Goal: Transaction & Acquisition: Purchase product/service

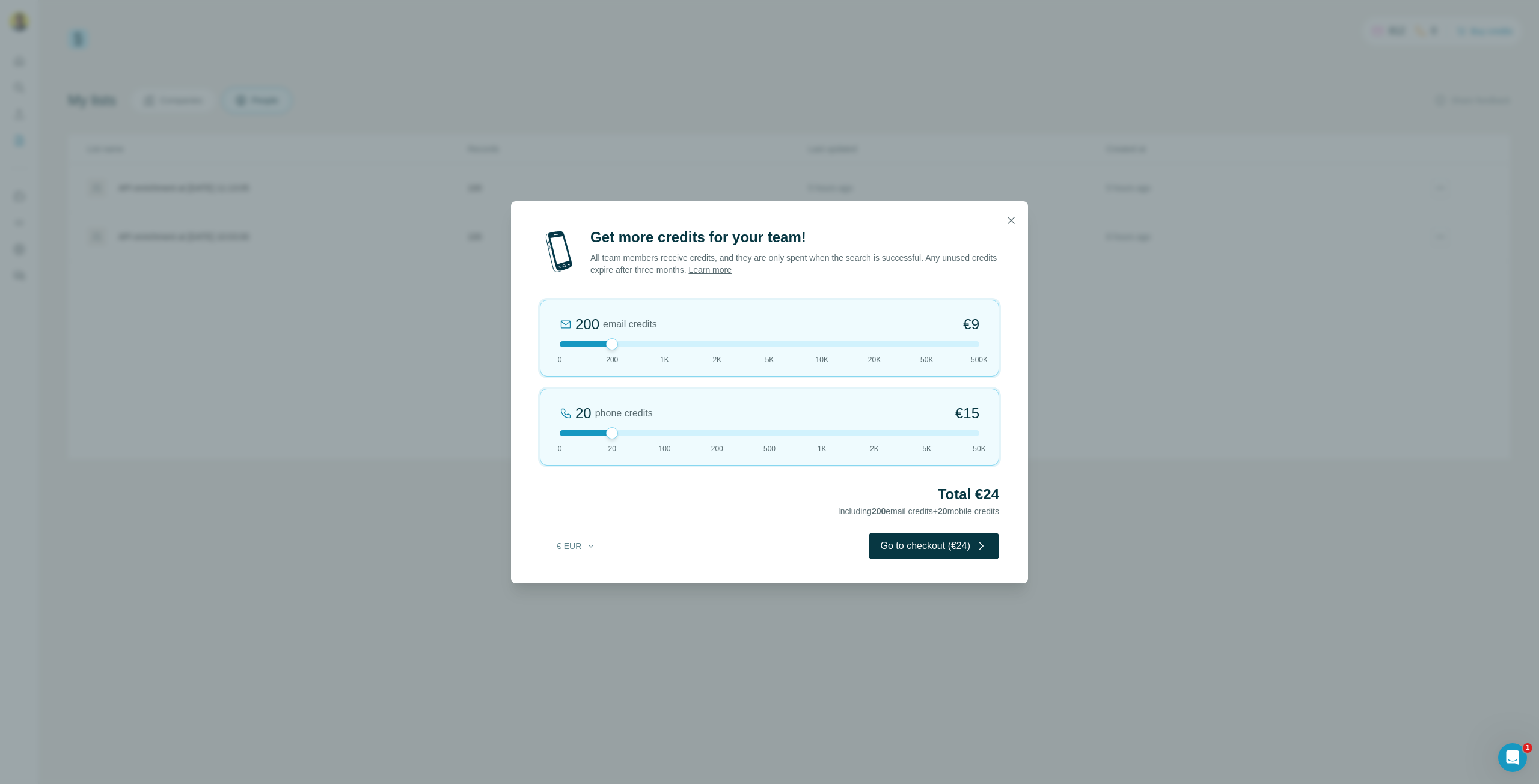
click at [611, 434] on div at bounding box center [611, 432] width 12 height 12
click at [612, 347] on div at bounding box center [611, 344] width 12 height 12
click at [588, 547] on icon "button" at bounding box center [590, 546] width 10 height 10
click at [592, 574] on div "$ USD" at bounding box center [600, 572] width 101 height 12
drag, startPoint x: 611, startPoint y: 345, endPoint x: 676, endPoint y: 351, distance: 65.3
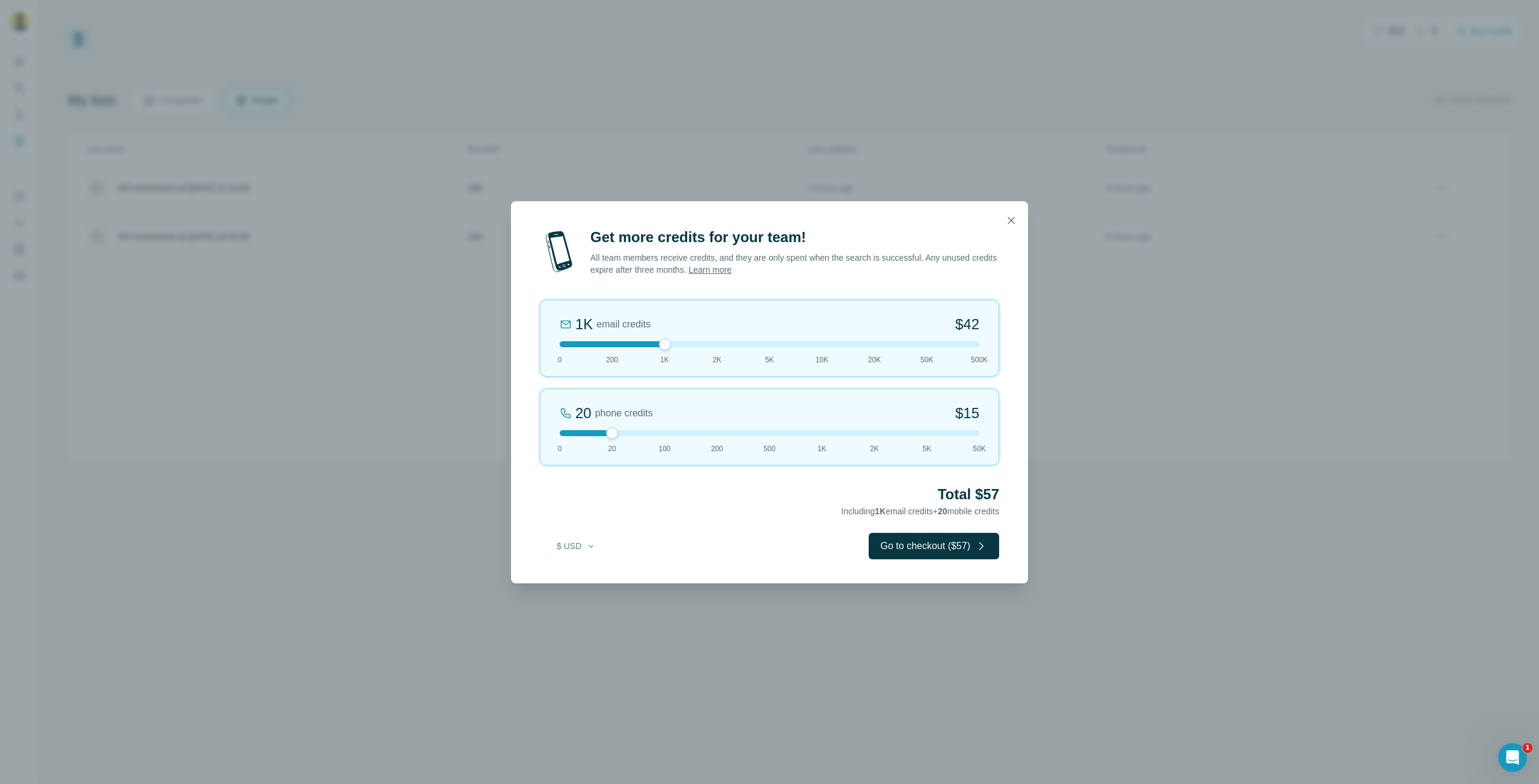
click at [676, 351] on div "1K email credits $42 0 200 1K 2K 5K 10K 20K 50K 500K" at bounding box center [769, 338] width 460 height 77
drag, startPoint x: 667, startPoint y: 347, endPoint x: 619, endPoint y: 348, distance: 48.0
click at [619, 348] on div "200 email credits $9 0 200 1K 2K 5K 10K 20K 50K 500K" at bounding box center [769, 338] width 460 height 77
drag, startPoint x: 611, startPoint y: 434, endPoint x: 635, endPoint y: 370, distance: 68.4
click at [575, 434] on div at bounding box center [769, 433] width 420 height 6
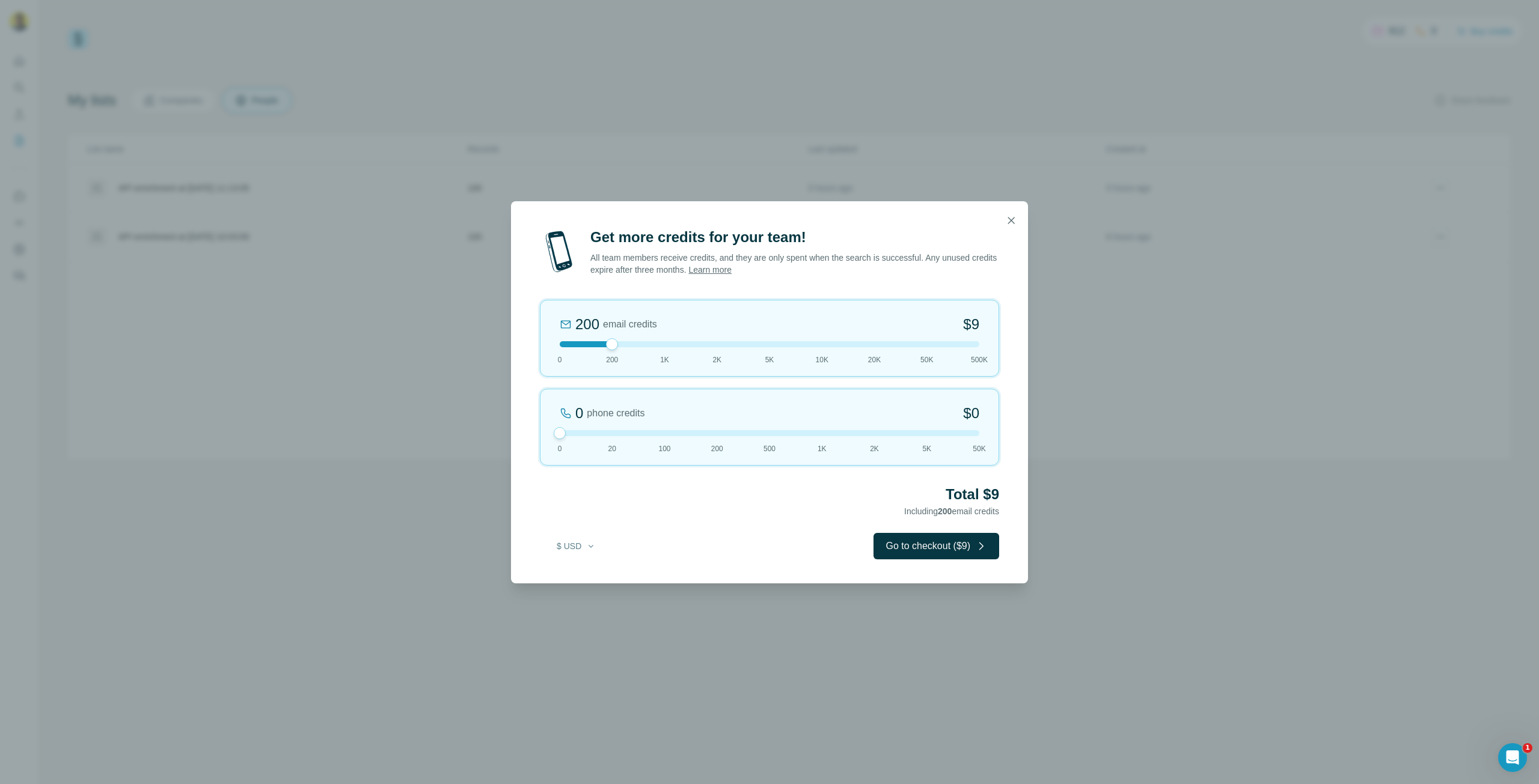
click at [947, 541] on button "Go to checkout ($9)" at bounding box center [936, 546] width 126 height 26
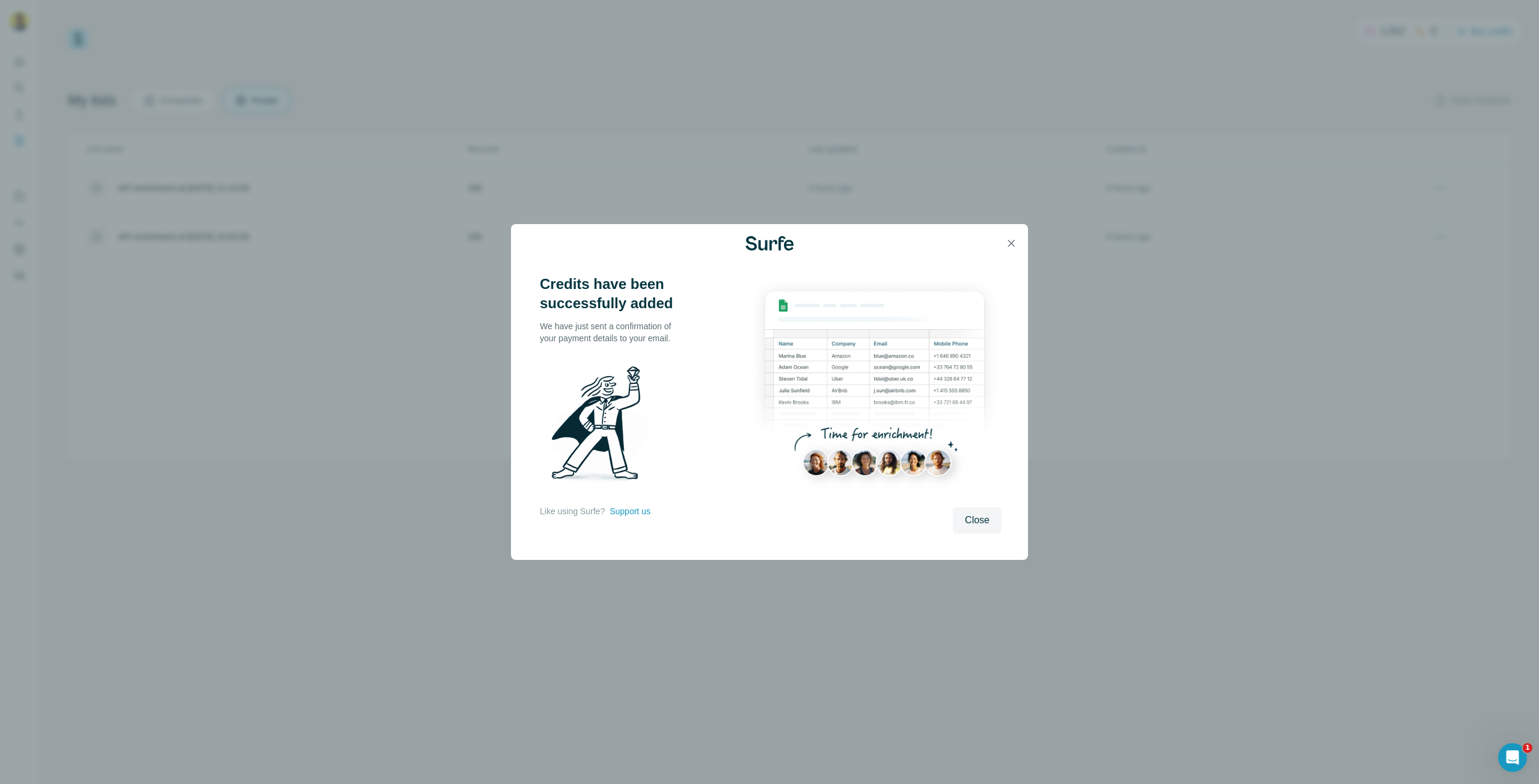
click at [973, 528] on button "Close" at bounding box center [978, 520] width 49 height 26
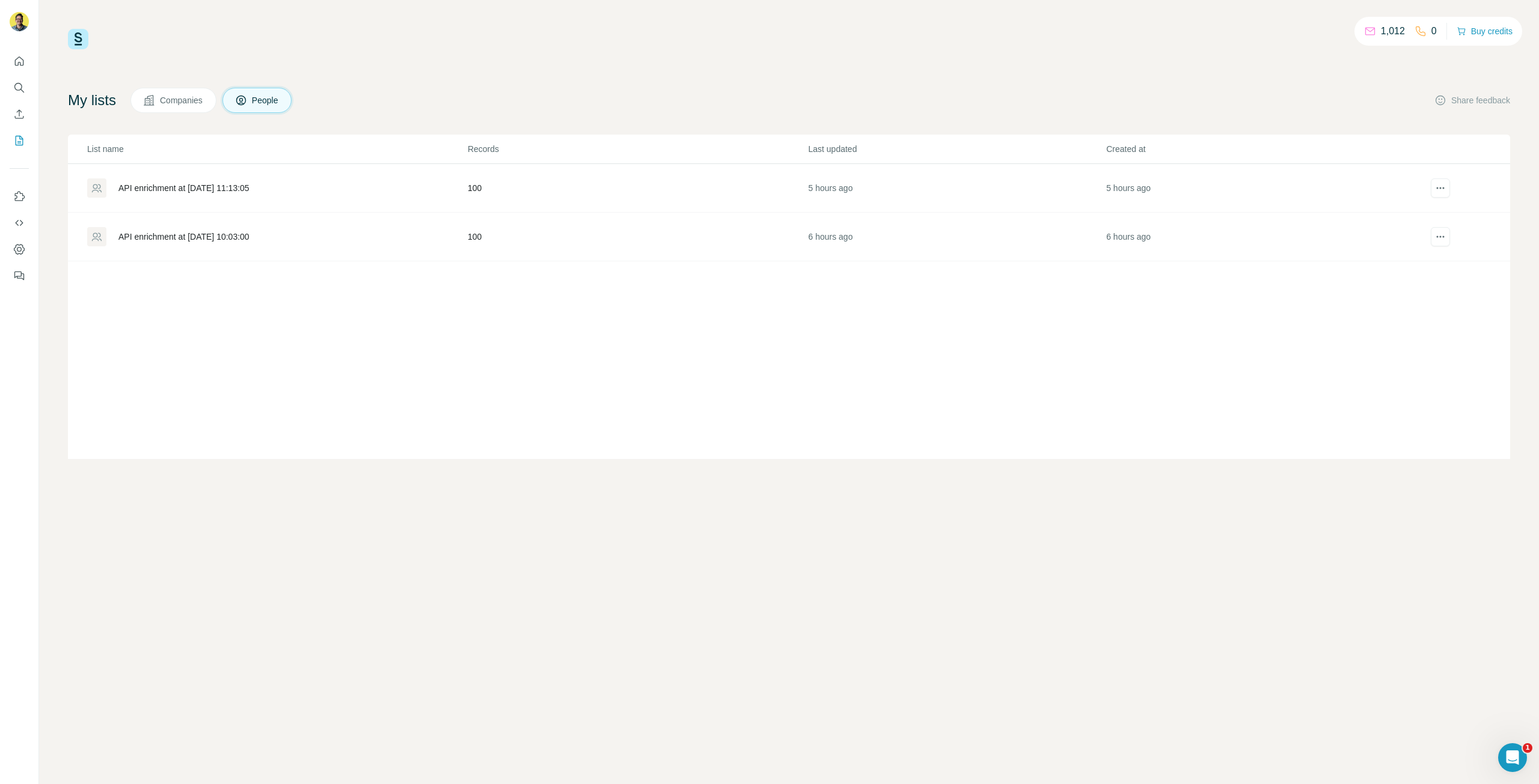
click at [973, 528] on div "1,012 0 Buy credits My lists Companies People Share feedback List name Records …" at bounding box center [789, 392] width 1500 height 784
